Goal: Task Accomplishment & Management: Use online tool/utility

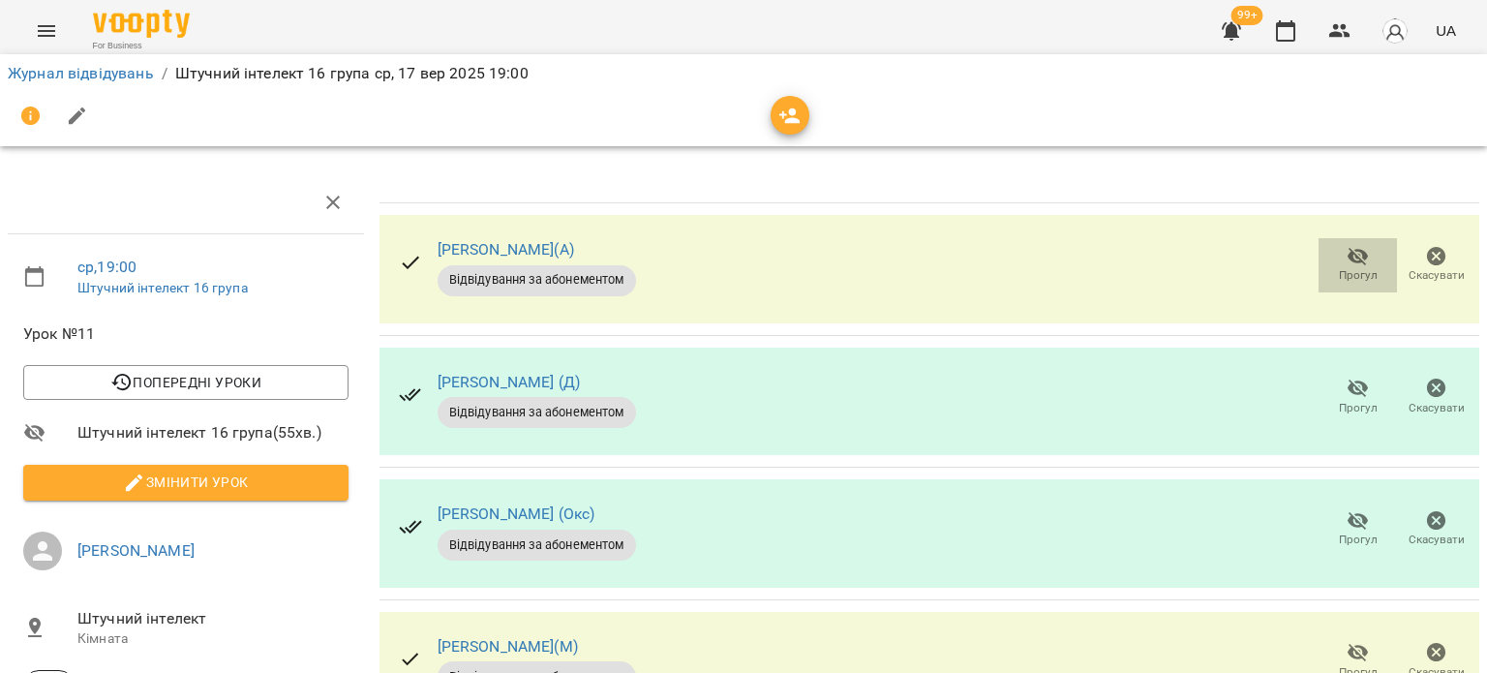
click at [1330, 259] on span "Прогул" at bounding box center [1357, 264] width 55 height 39
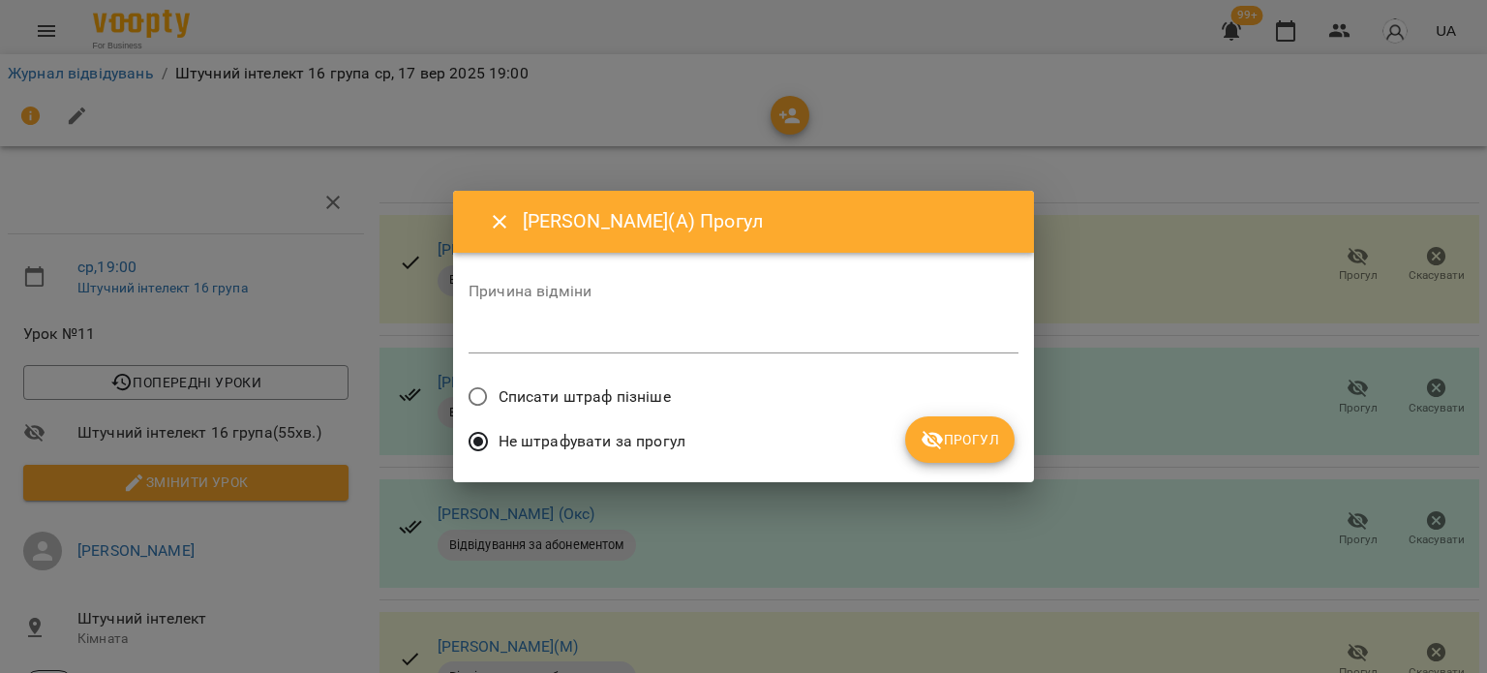
click at [646, 400] on span "Списати штраф пізніше" at bounding box center [584, 396] width 172 height 23
click at [947, 446] on span "Прогул" at bounding box center [959, 439] width 78 height 23
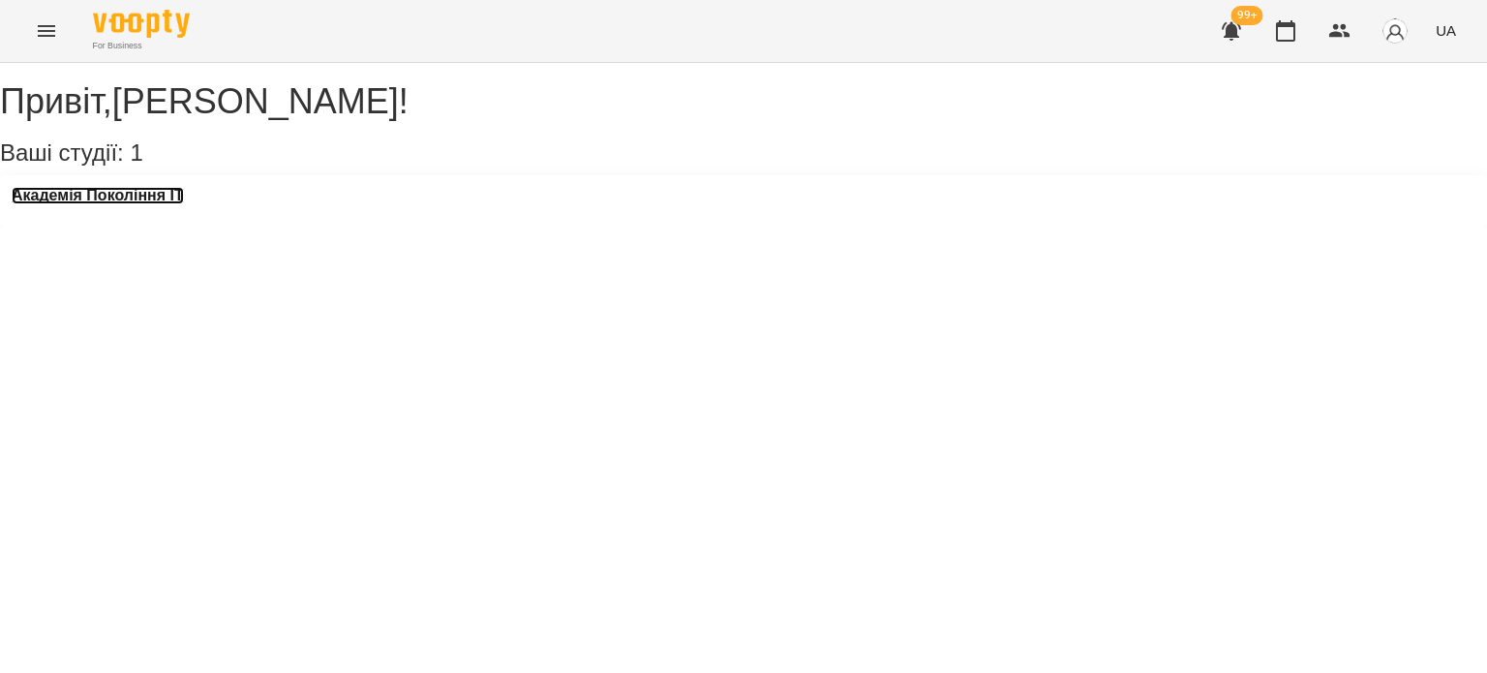
click at [118, 204] on h3 "Академія Покоління ІТ" at bounding box center [98, 195] width 172 height 17
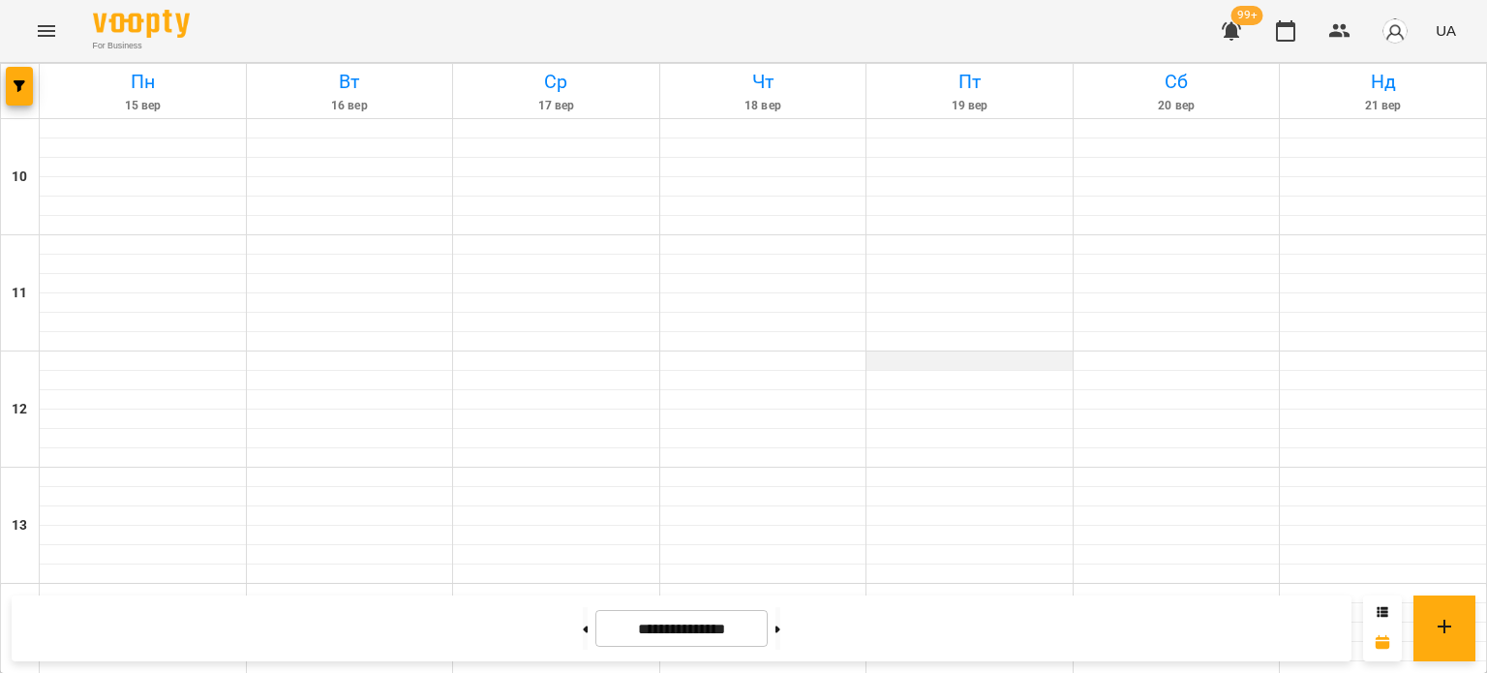
scroll to position [1042, 0]
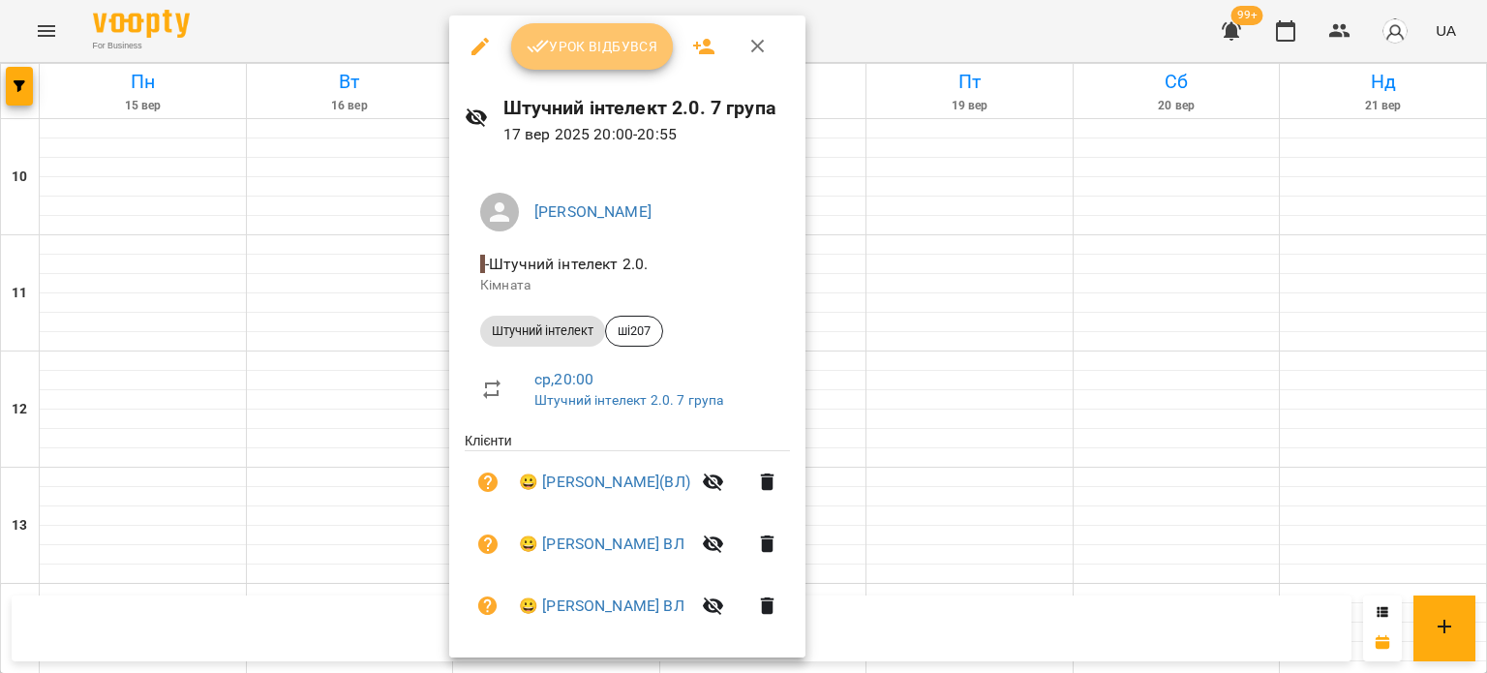
click at [639, 26] on button "Урок відбувся" at bounding box center [592, 46] width 163 height 46
